Goal: Information Seeking & Learning: Understand process/instructions

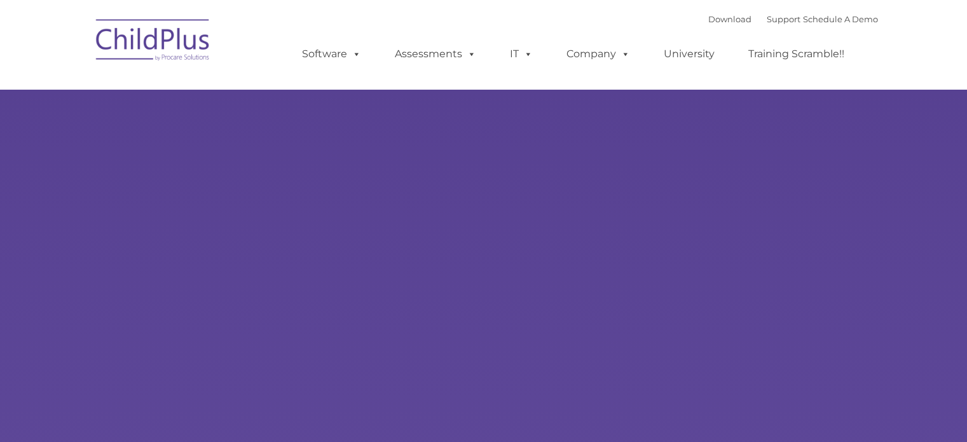
select select "MEDIUM"
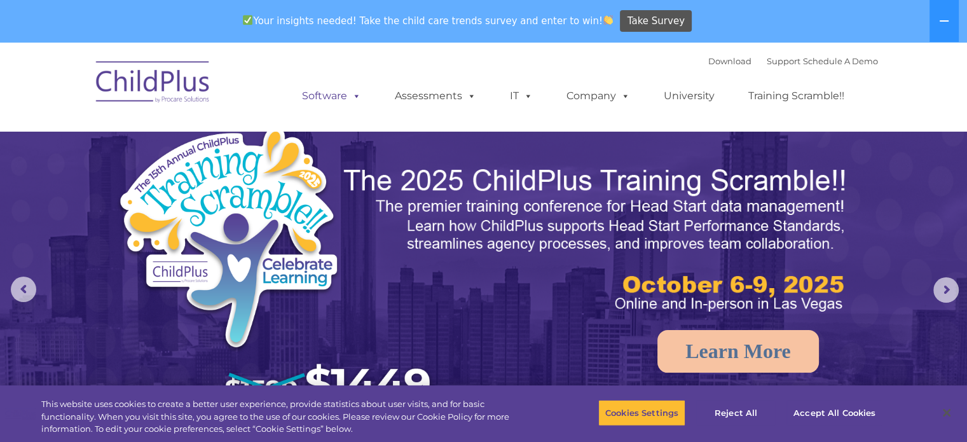
click at [338, 100] on link "Software" at bounding box center [331, 95] width 85 height 25
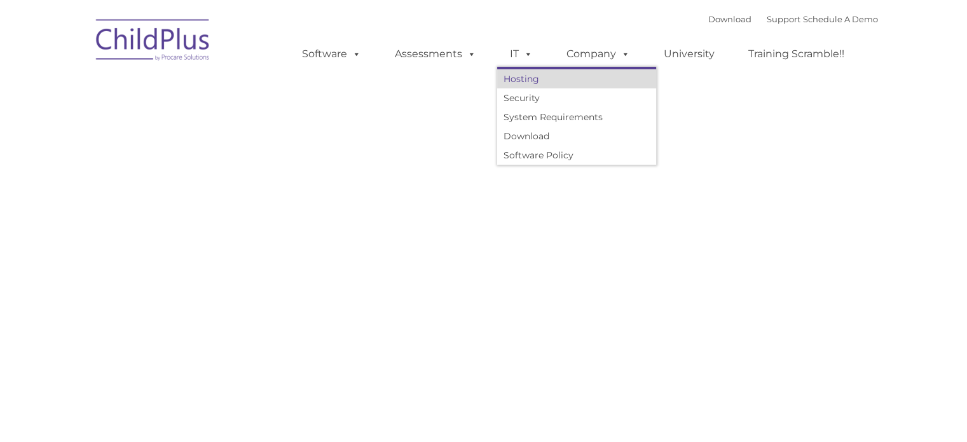
type input ""
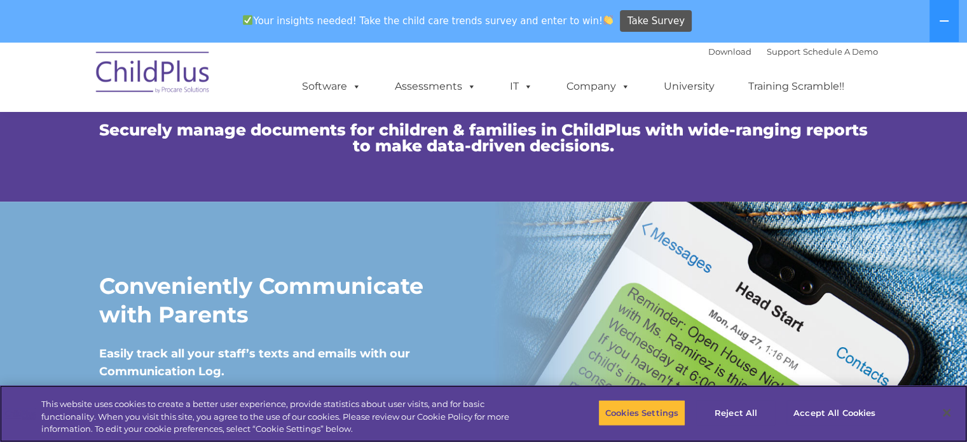
scroll to position [967, 0]
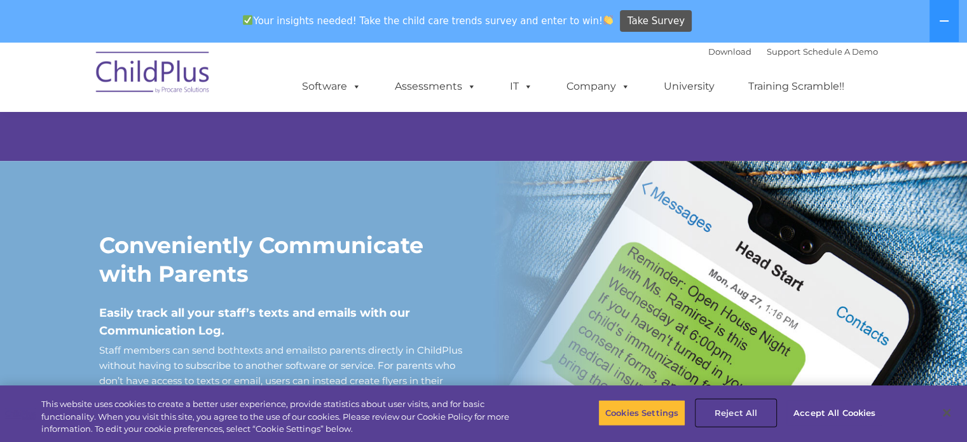
click at [737, 419] on button "Reject All" at bounding box center [735, 412] width 79 height 27
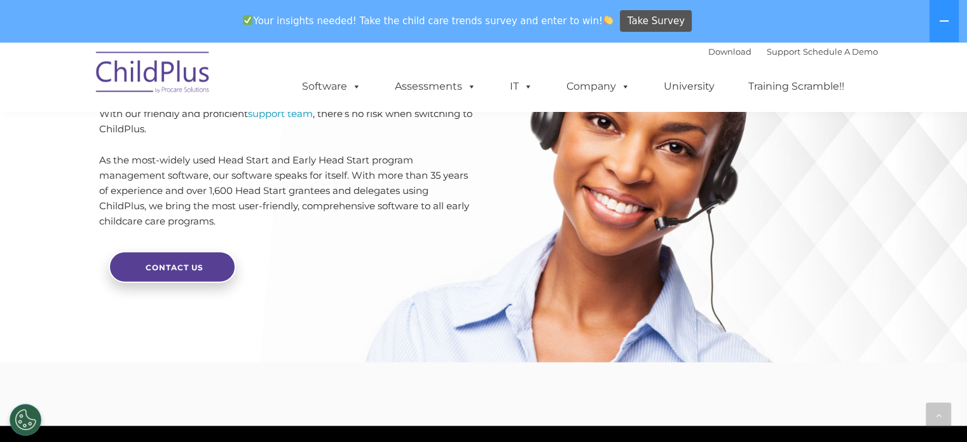
scroll to position [3178, 0]
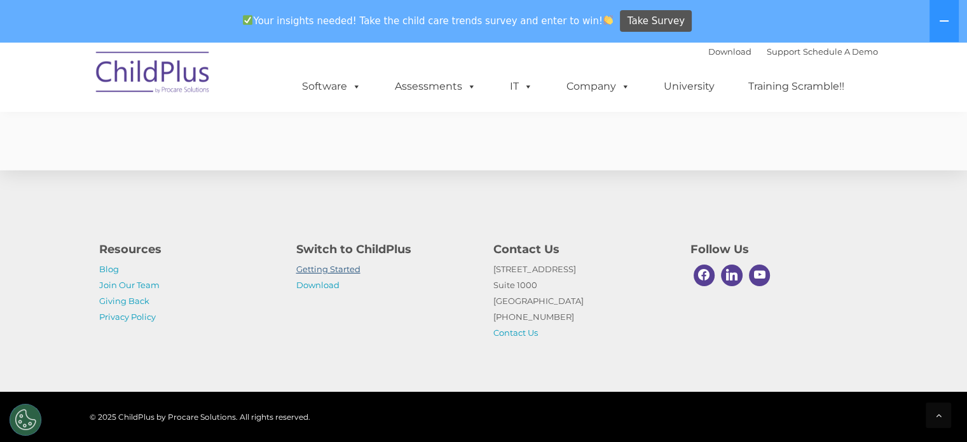
click at [336, 271] on link "Getting Started" at bounding box center [328, 269] width 64 height 10
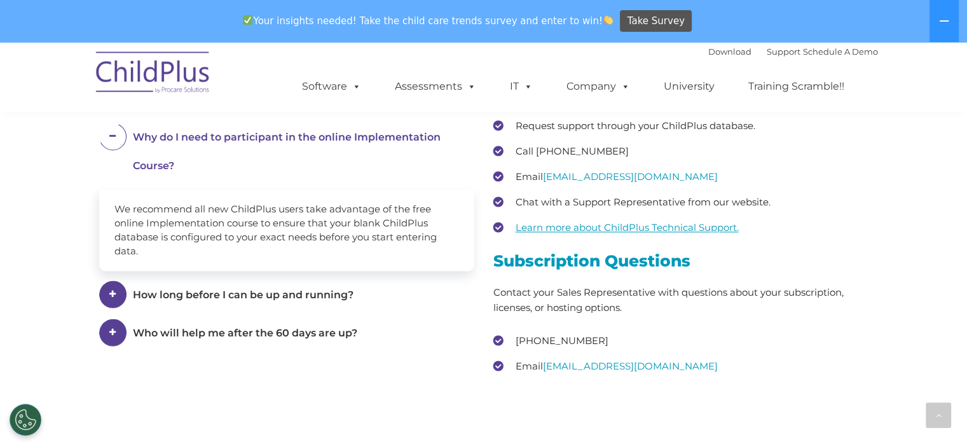
scroll to position [1739, 0]
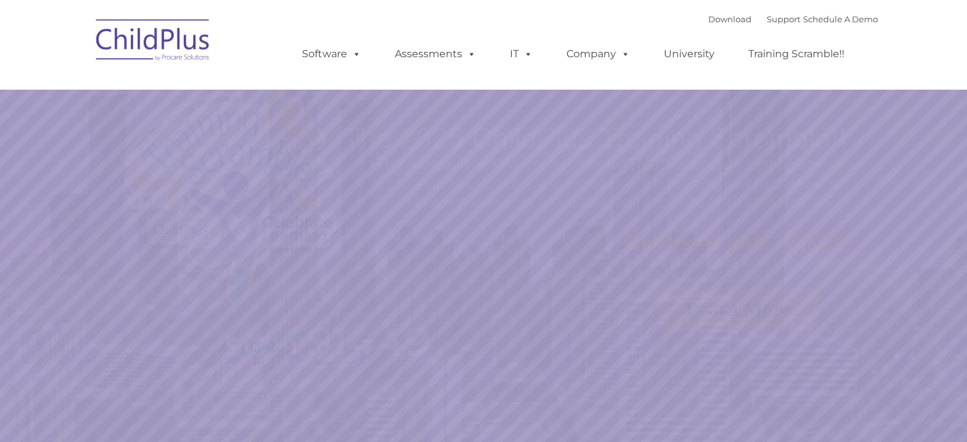
select select "MEDIUM"
